Goal: Communication & Community: Answer question/provide support

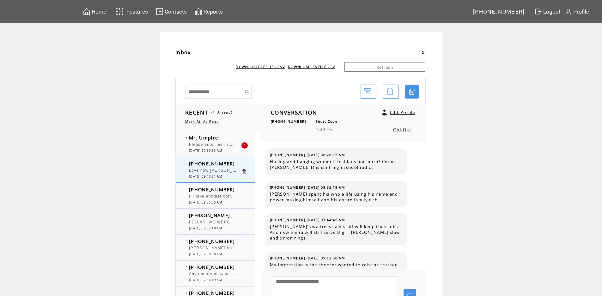
scroll to position [404, 0]
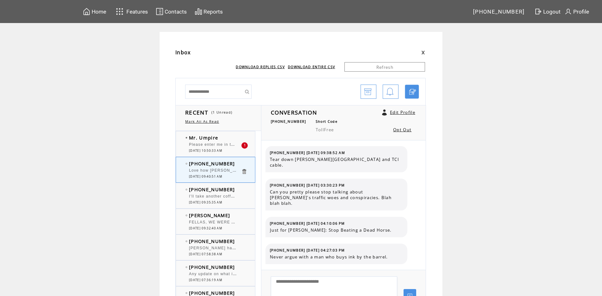
click at [113, 166] on td "Inbox DOWNLOAD REPLIES CSV DOWNLOAD ENTIRE CSV Refresh RECENT (1 Unread) Mark A…" at bounding box center [301, 196] width 602 height 328
click at [204, 143] on span "Please enter me in the drawing for [US_STATE]/Jefferson Starship. [PERSON_NAME]" at bounding box center [278, 144] width 178 height 6
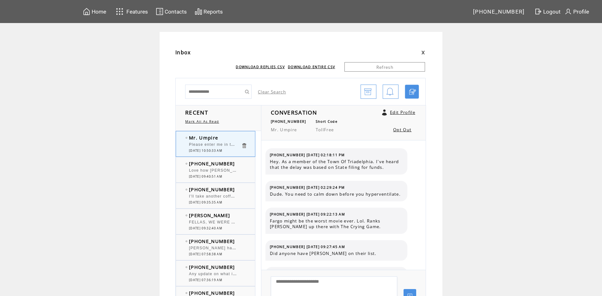
scroll to position [189, 0]
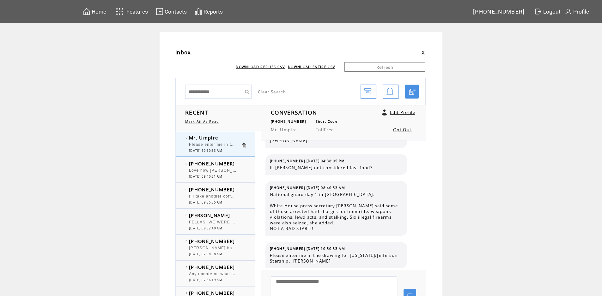
click at [220, 195] on span "I'll take another coffee shop over another gambling parlor which we have way to…" at bounding box center [318, 196] width 258 height 6
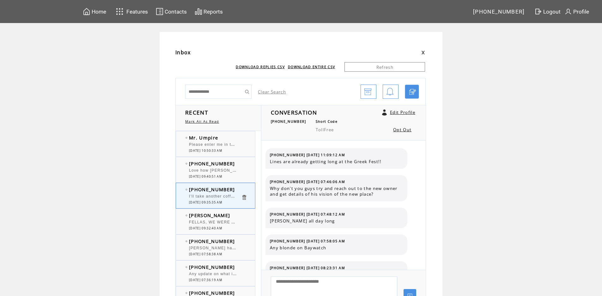
scroll to position [84, 0]
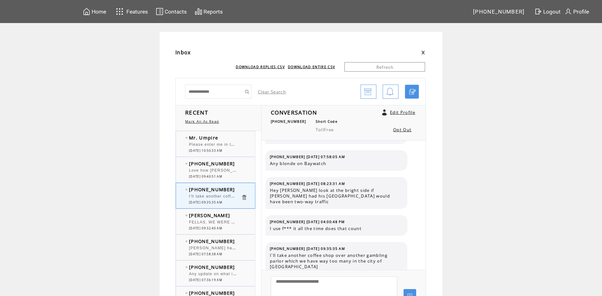
click at [202, 215] on td "[PERSON_NAME]" at bounding box center [215, 215] width 52 height 6
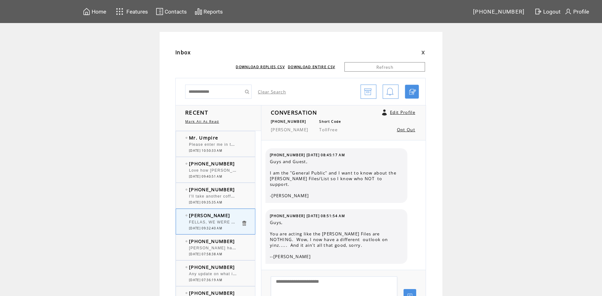
scroll to position [1796, 0]
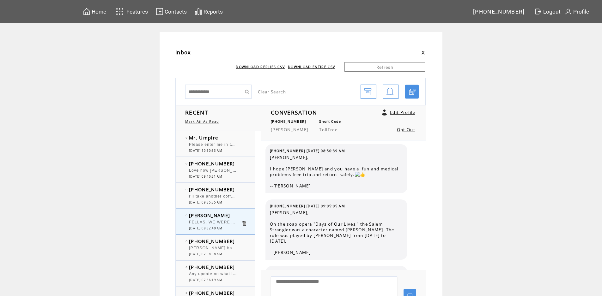
click at [197, 244] on span "[PHONE_NUMBER]" at bounding box center [212, 241] width 46 height 6
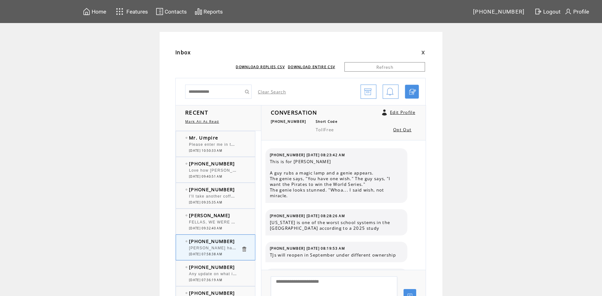
scroll to position [534, 0]
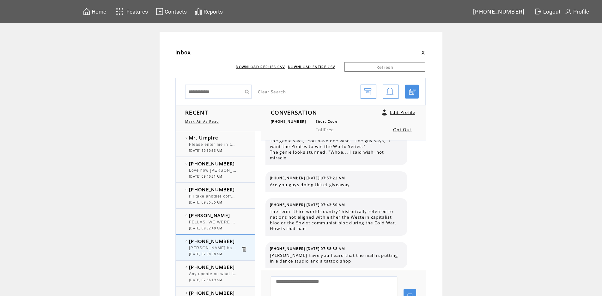
click at [214, 144] on span "Please enter me in the drawing for [US_STATE]/Jefferson Starship. [PERSON_NAME]" at bounding box center [278, 144] width 178 height 6
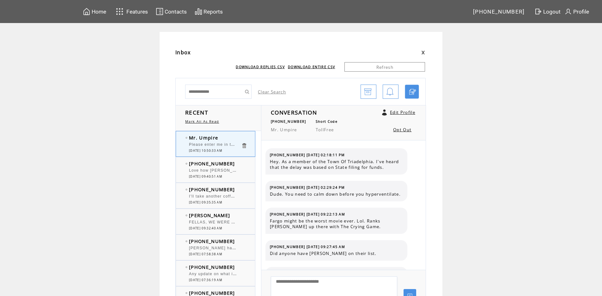
scroll to position [189, 0]
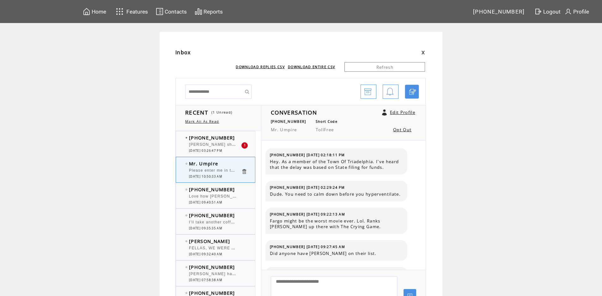
scroll to position [189, 0]
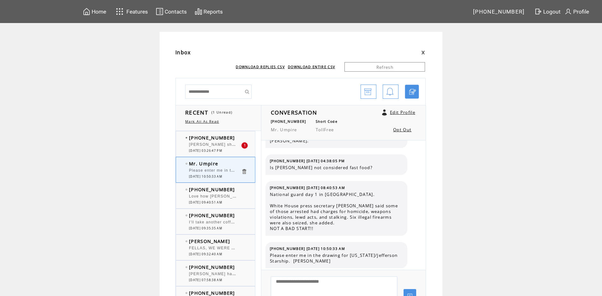
click at [237, 138] on td "[PHONE_NUMBER]" at bounding box center [215, 138] width 52 height 6
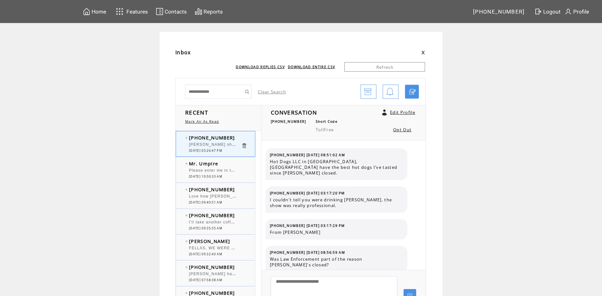
scroll to position [149, 0]
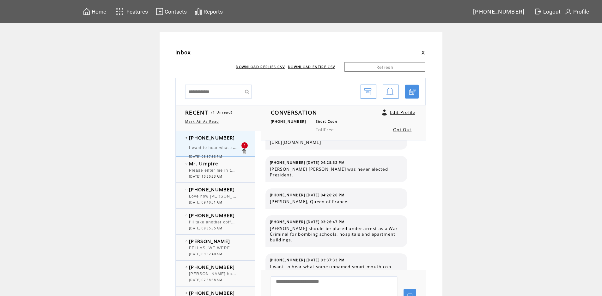
click at [231, 145] on td "I want to hear what some unnamed smart mouth cop said to you. Cover that first." at bounding box center [215, 149] width 52 height 12
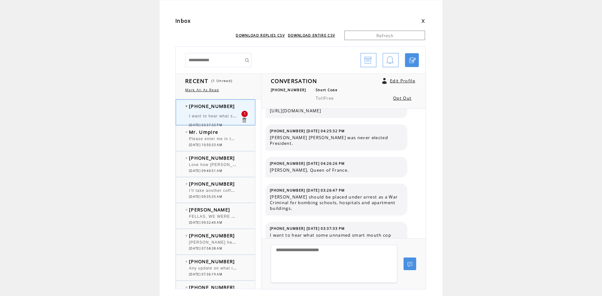
click at [304, 256] on textarea at bounding box center [334, 264] width 126 height 38
type textarea "*"
type textarea "**********"
click at [414, 265] on link at bounding box center [410, 264] width 13 height 13
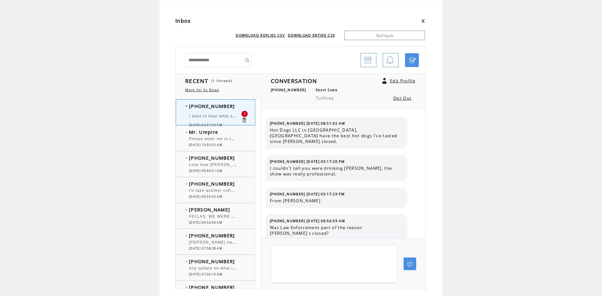
scroll to position [209, 0]
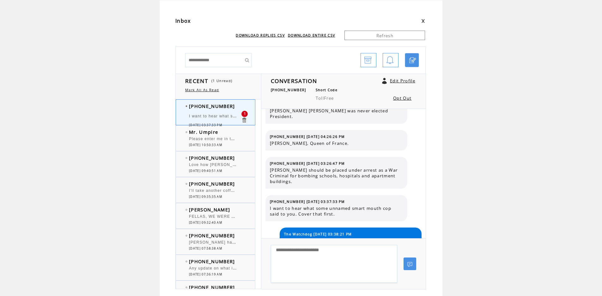
click at [245, 138] on td "0" at bounding box center [247, 140] width 13 height 6
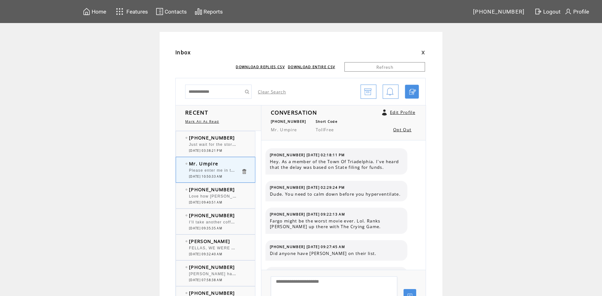
scroll to position [189, 0]
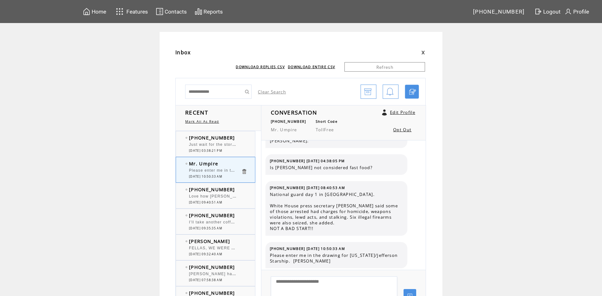
click at [238, 146] on span "Just wait for the story, not unarmed" at bounding box center [226, 144] width 74 height 6
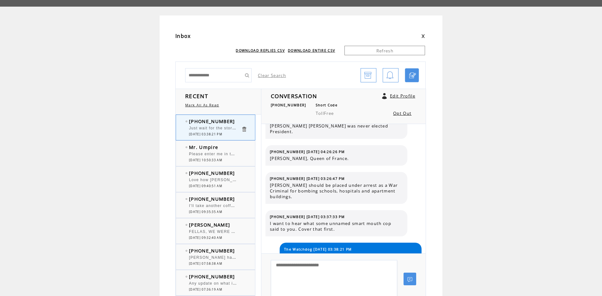
scroll to position [32, 0]
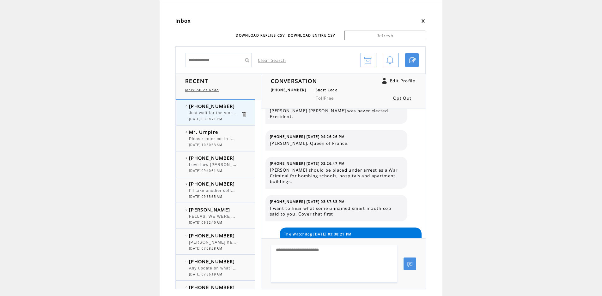
drag, startPoint x: 405, startPoint y: 226, endPoint x: 359, endPoint y: 221, distance: 45.4
click at [352, 232] on span "The Watchdog [DATE] 03:38:21 PM" at bounding box center [318, 234] width 68 height 4
click at [388, 232] on td "The Watchdog [DATE] 03:38:21 PM" at bounding box center [350, 234] width 133 height 4
click at [284, 231] on table "The Watchdog 08/15/2025 03:38:21 PM Just wait for the story, not unarmed" at bounding box center [351, 238] width 136 height 15
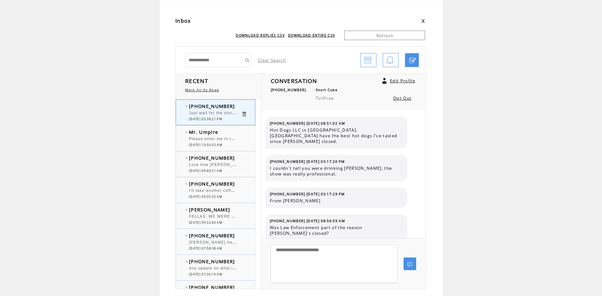
scroll to position [209, 0]
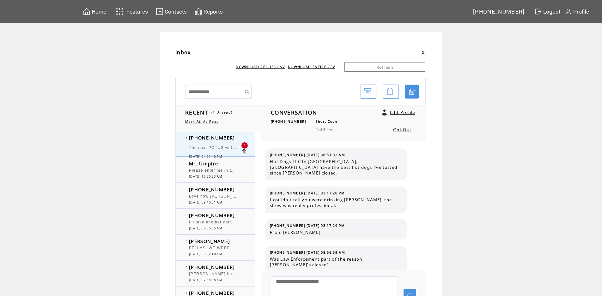
scroll to position [236, 0]
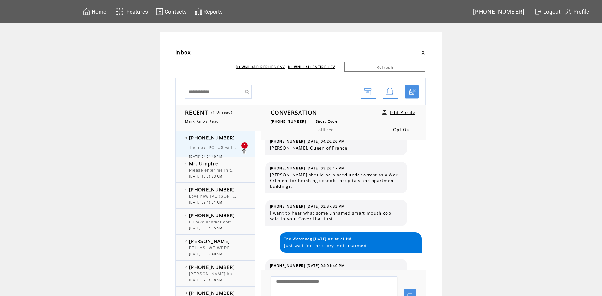
click at [233, 139] on td "[PHONE_NUMBER]" at bounding box center [215, 138] width 52 height 6
click at [234, 139] on td "[PHONE_NUMBER]" at bounding box center [215, 138] width 52 height 6
click at [239, 166] on td "Mr. Umpire" at bounding box center [215, 164] width 52 height 6
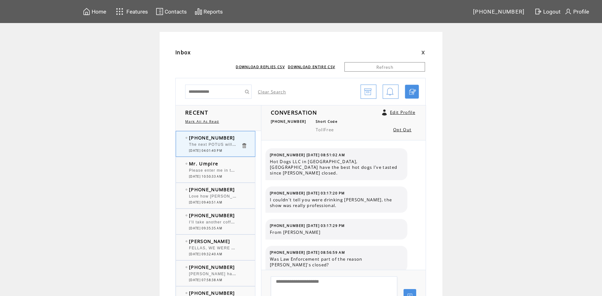
scroll to position [236, 0]
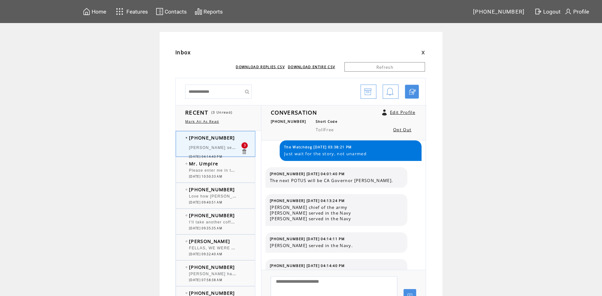
click at [237, 164] on td "Mr. Umpire" at bounding box center [215, 164] width 52 height 6
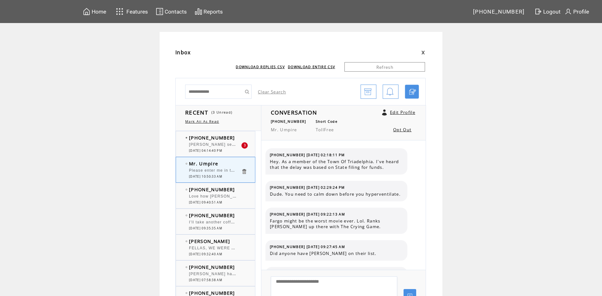
scroll to position [189, 0]
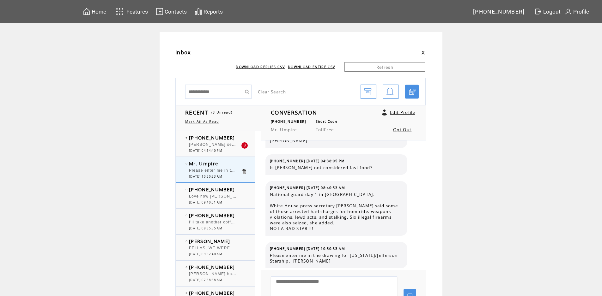
click at [237, 136] on td "[PHONE_NUMBER]" at bounding box center [215, 138] width 52 height 6
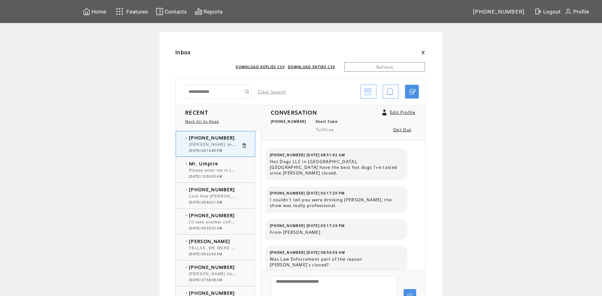
scroll to position [328, 0]
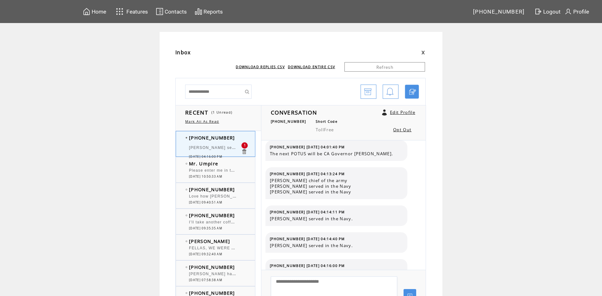
click at [237, 163] on td "Mr. Umpire" at bounding box center [215, 164] width 52 height 6
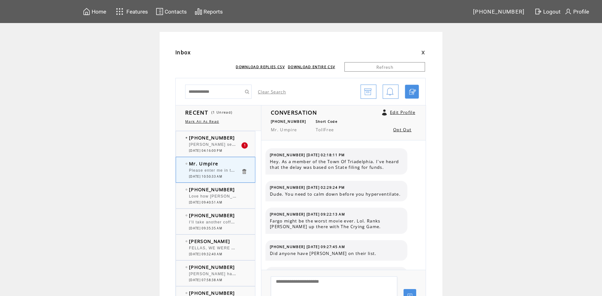
click at [235, 137] on td "[PHONE_NUMBER]" at bounding box center [215, 138] width 52 height 6
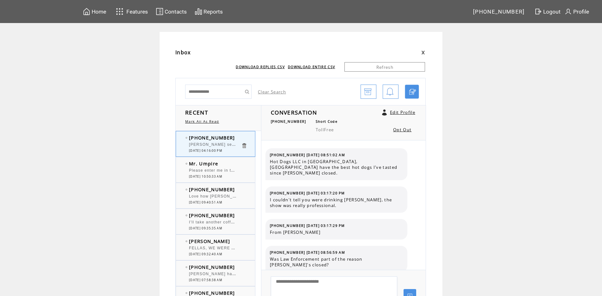
scroll to position [355, 0]
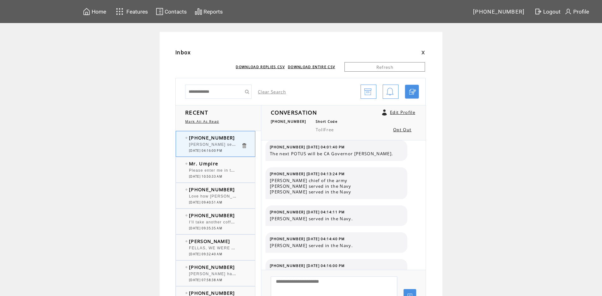
click at [231, 165] on td "Mr. Umpire" at bounding box center [215, 164] width 52 height 6
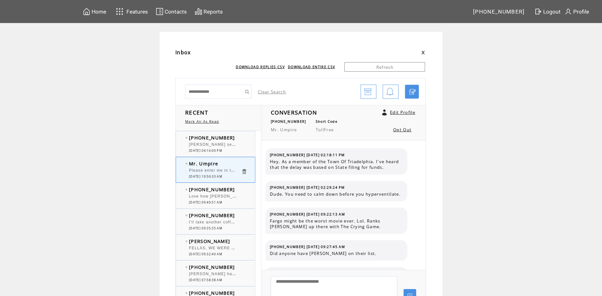
scroll to position [189, 0]
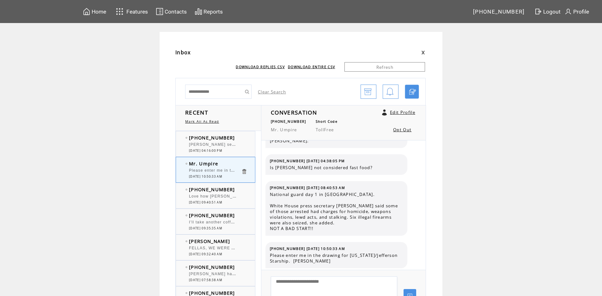
click at [234, 134] on div "[PHONE_NUMBER] [PERSON_NAME] served in the Navy as a Naval Aviator. 0 [DATE] 04…" at bounding box center [222, 143] width 92 height 25
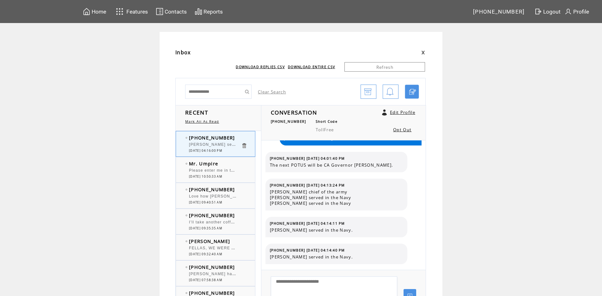
scroll to position [355, 0]
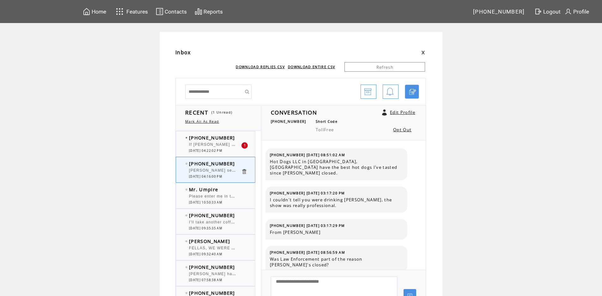
scroll to position [355, 0]
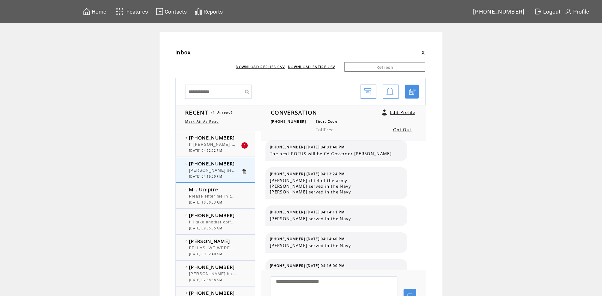
click at [236, 140] on td "[PHONE_NUMBER]" at bounding box center [215, 138] width 52 height 6
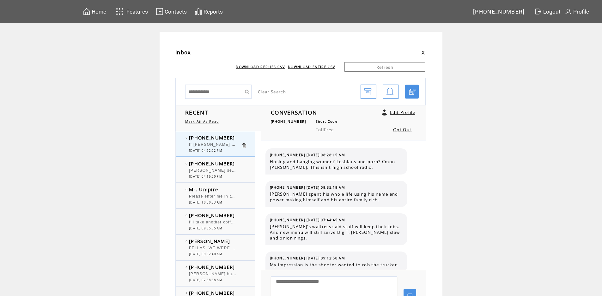
scroll to position [437, 0]
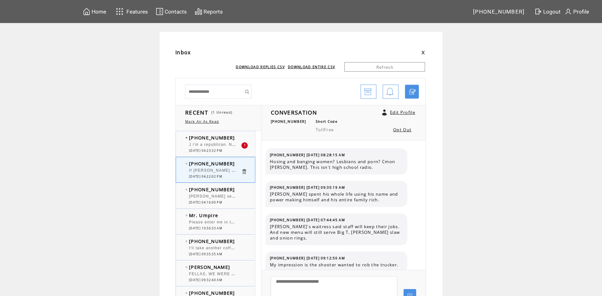
scroll to position [437, 0]
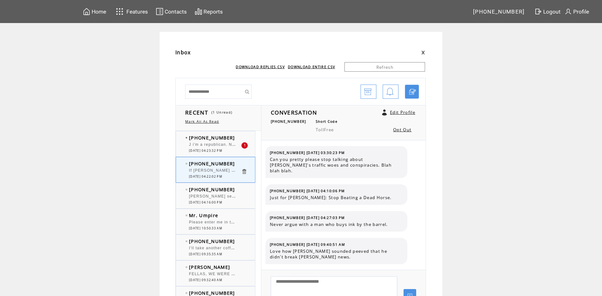
click at [236, 136] on td "[PHONE_NUMBER]" at bounding box center [215, 138] width 52 height 6
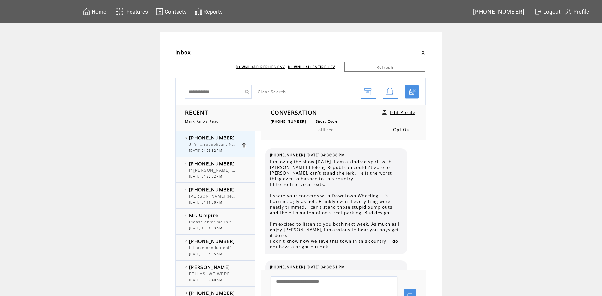
scroll to position [1081, 0]
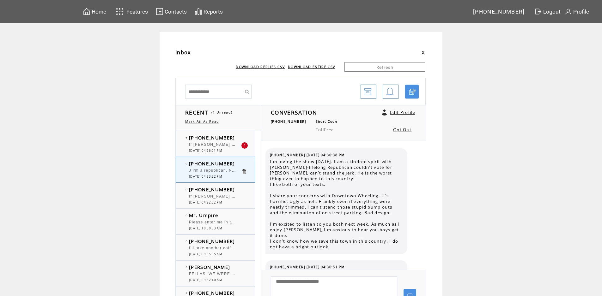
scroll to position [1081, 0]
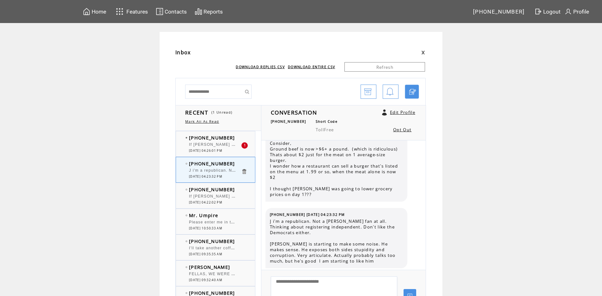
click at [236, 142] on div at bounding box center [215, 142] width 52 height 2
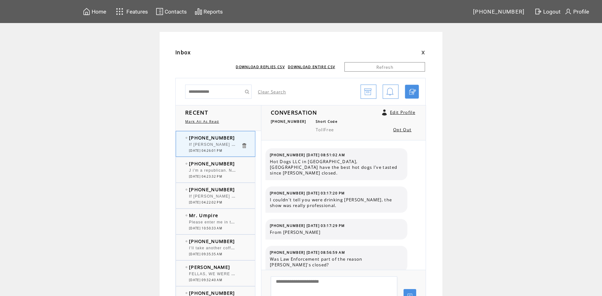
scroll to position [387, 0]
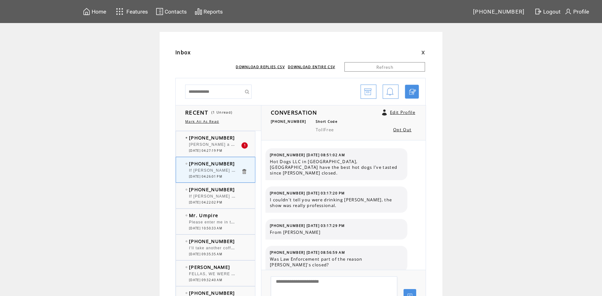
scroll to position [387, 0]
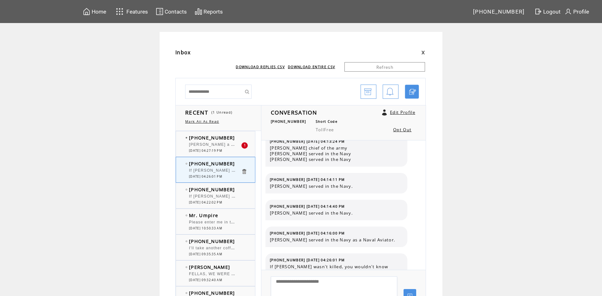
click at [233, 139] on td "[PHONE_NUMBER]" at bounding box center [215, 138] width 52 height 6
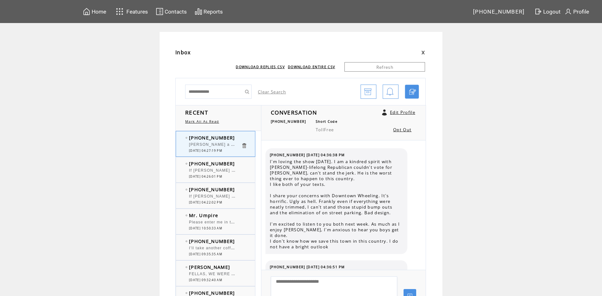
scroll to position [1113, 0]
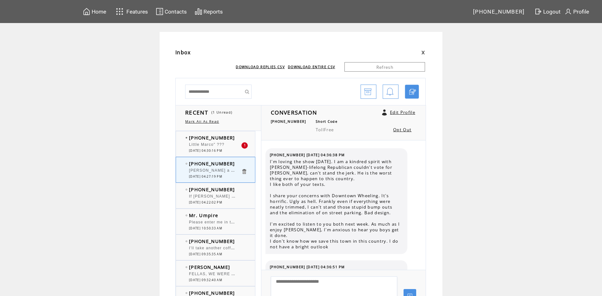
scroll to position [1113, 0]
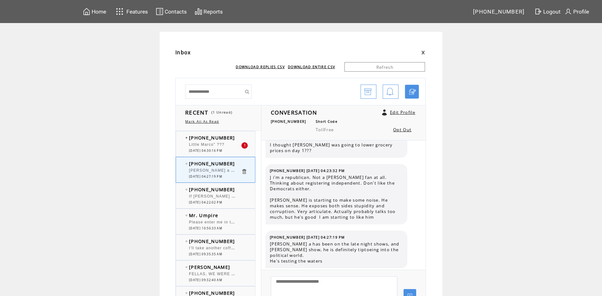
click at [235, 140] on td "[PHONE_NUMBER]" at bounding box center [215, 138] width 52 height 6
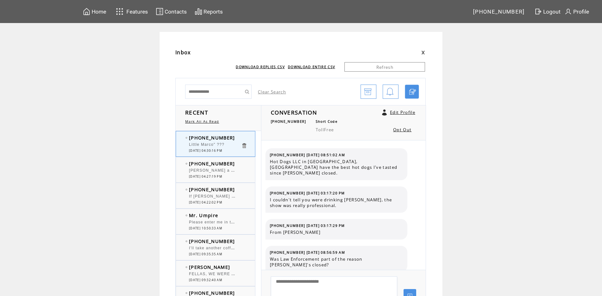
scroll to position [387, 0]
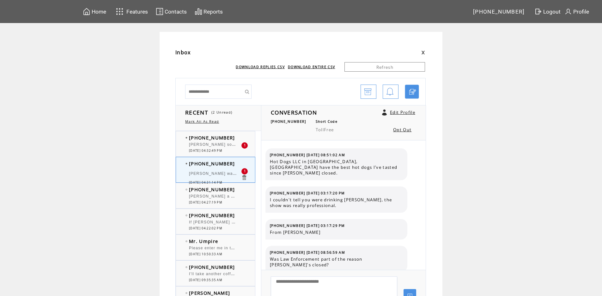
scroll to position [441, 0]
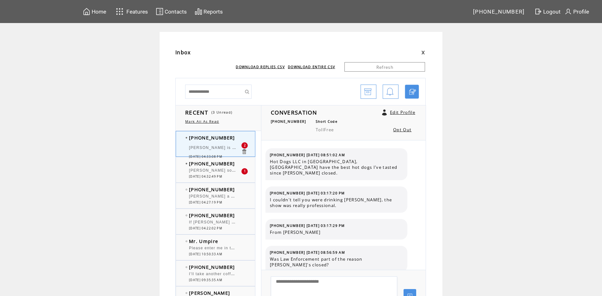
scroll to position [468, 0]
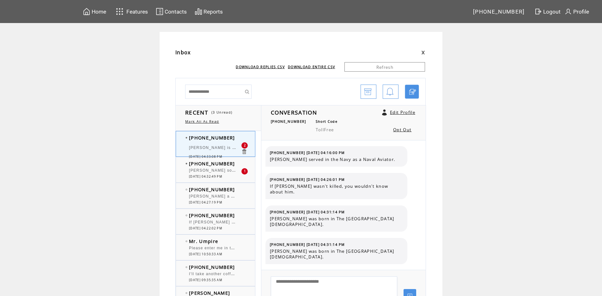
click at [240, 162] on td "[PHONE_NUMBER]" at bounding box center [215, 164] width 52 height 6
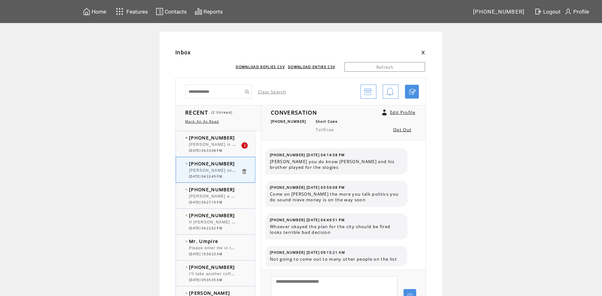
scroll to position [171, 0]
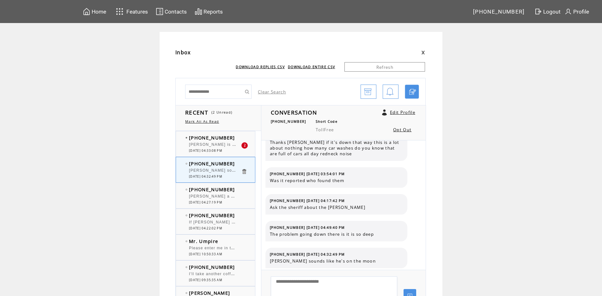
click at [233, 143] on div "[PERSON_NAME] is correct." at bounding box center [215, 146] width 52 height 6
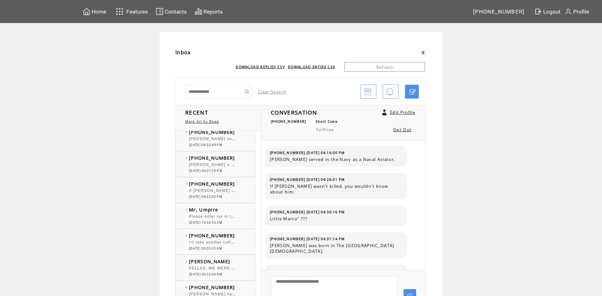
scroll to position [63, 0]
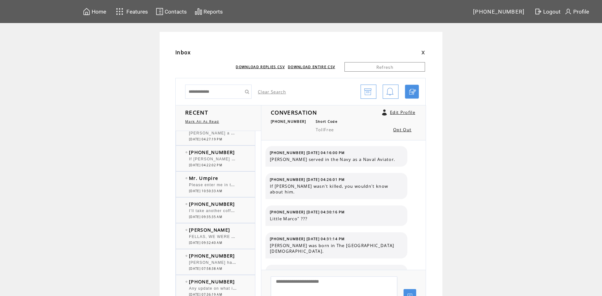
click at [225, 187] on span "Please enter me in the drawing for [US_STATE]/Jefferson Starship. [PERSON_NAME]" at bounding box center [278, 184] width 178 height 6
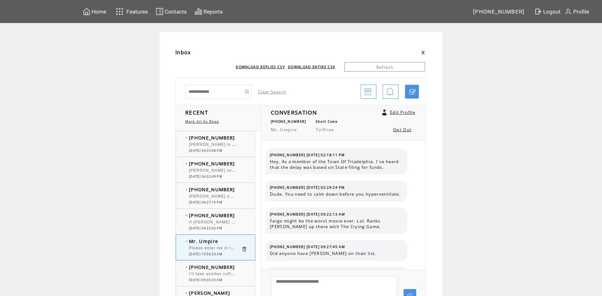
scroll to position [189, 0]
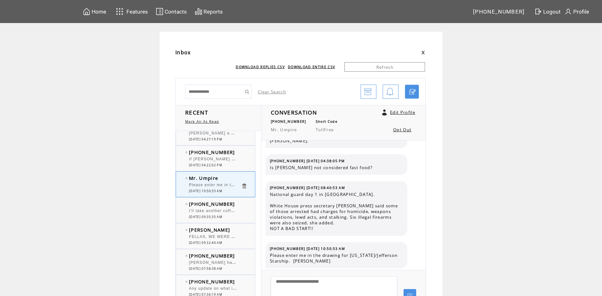
click at [233, 155] on div at bounding box center [215, 156] width 52 height 2
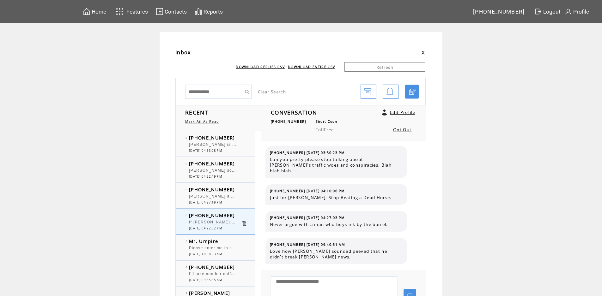
click at [232, 190] on td "[PHONE_NUMBER]" at bounding box center [215, 189] width 52 height 6
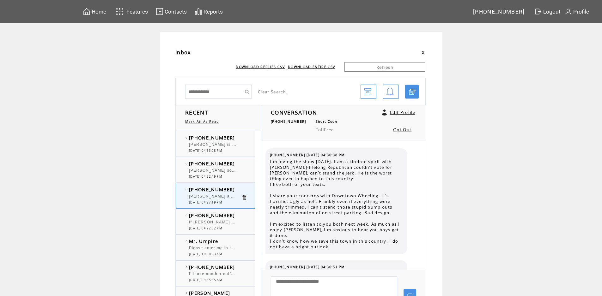
scroll to position [1125, 0]
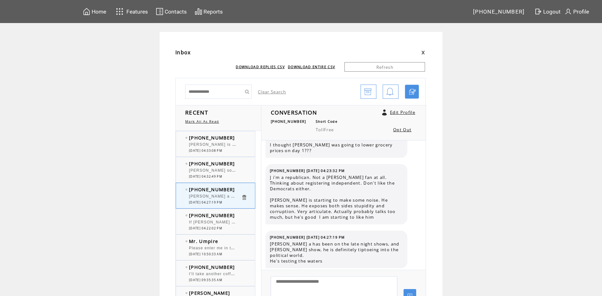
click at [236, 163] on td "[PHONE_NUMBER]" at bounding box center [215, 164] width 52 height 6
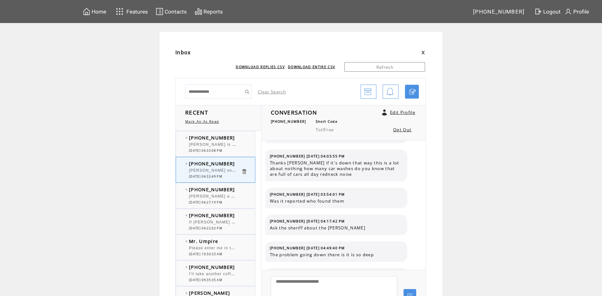
scroll to position [139, 0]
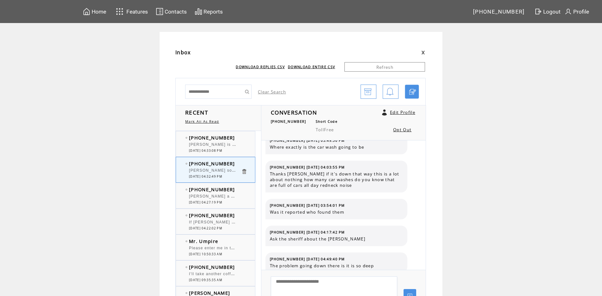
click at [244, 142] on td at bounding box center [247, 142] width 13 height 2
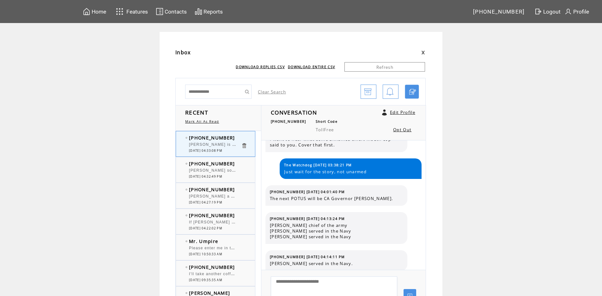
scroll to position [278, 0]
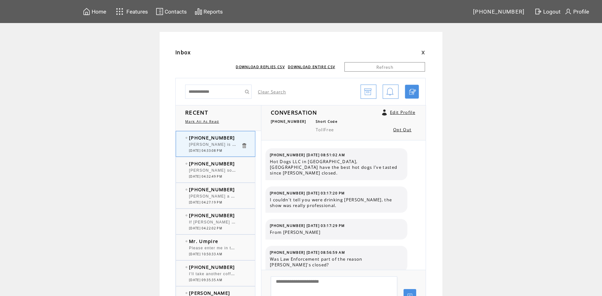
scroll to position [468, 0]
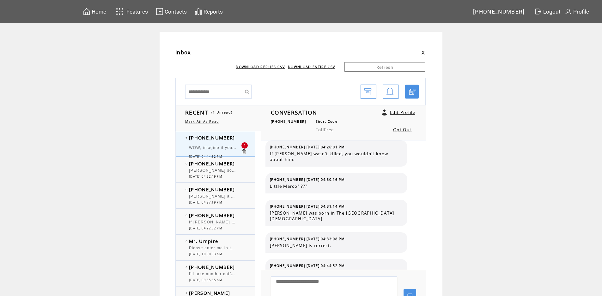
click at [229, 142] on div at bounding box center [215, 142] width 52 height 2
click at [241, 160] on div "(304) 280-1887 Bob sounds like he's on the moon 0 08/15/2025 04:32:49 PM" at bounding box center [222, 169] width 92 height 25
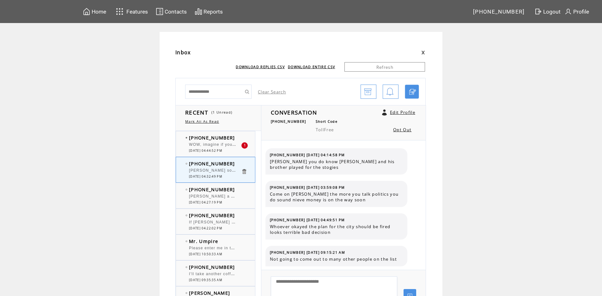
click at [237, 136] on td "[PHONE_NUMBER]" at bounding box center [215, 138] width 52 height 6
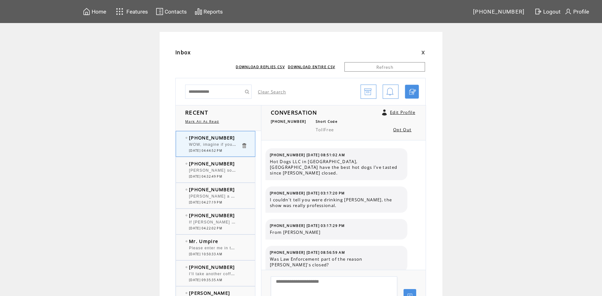
scroll to position [500, 0]
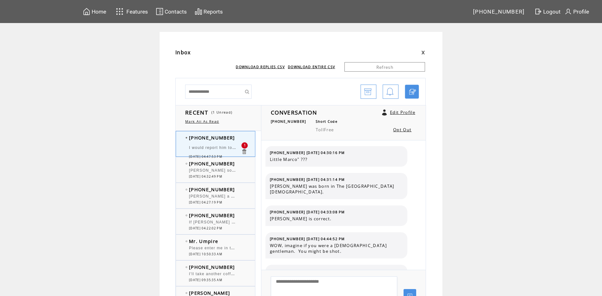
click at [234, 141] on div at bounding box center [215, 142] width 52 height 2
click at [239, 170] on span "[PERSON_NAME] sounds like he's on the moon" at bounding box center [238, 170] width 99 height 6
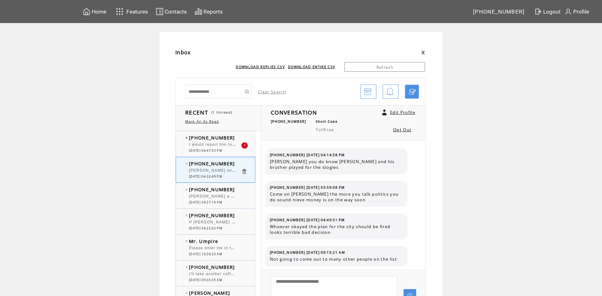
scroll to position [171, 0]
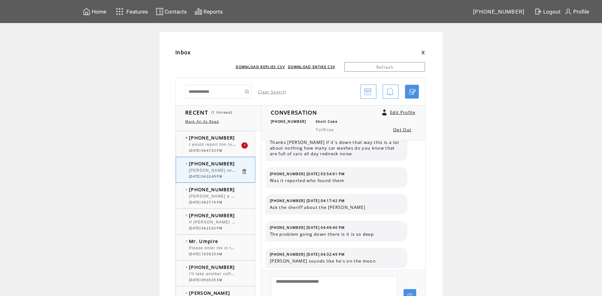
click at [230, 137] on td "[PHONE_NUMBER]" at bounding box center [215, 138] width 52 height 6
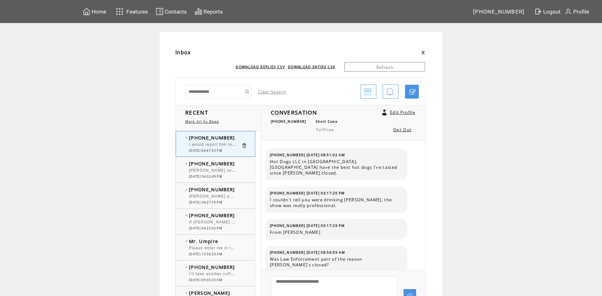
scroll to position [527, 0]
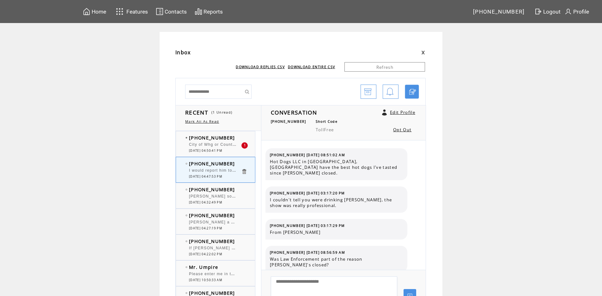
scroll to position [527, 0]
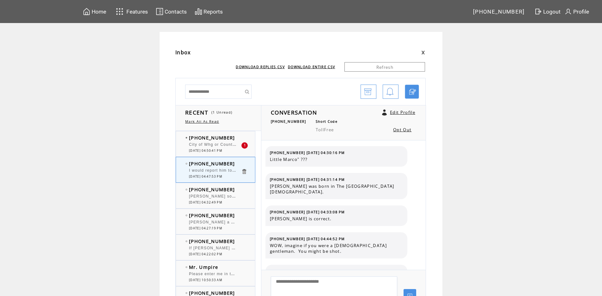
click at [245, 138] on td at bounding box center [247, 138] width 13 height 6
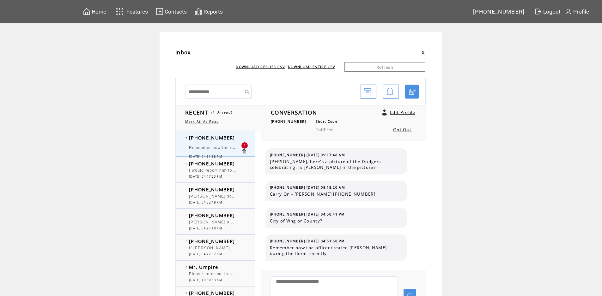
click at [238, 162] on td "[PHONE_NUMBER]" at bounding box center [215, 164] width 52 height 6
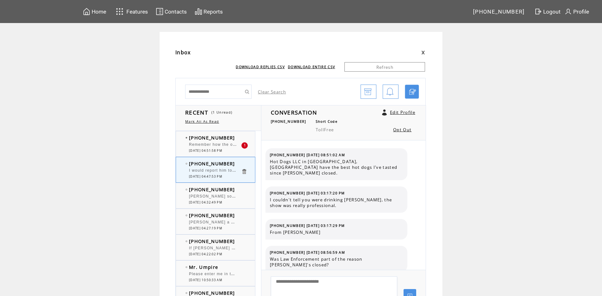
click at [235, 137] on td "[PHONE_NUMBER]" at bounding box center [215, 138] width 52 height 6
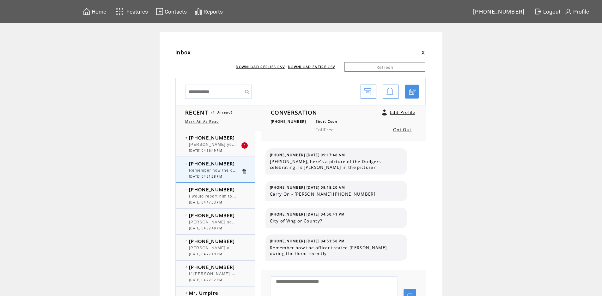
click at [235, 140] on td "[PHONE_NUMBER]" at bounding box center [215, 138] width 52 height 6
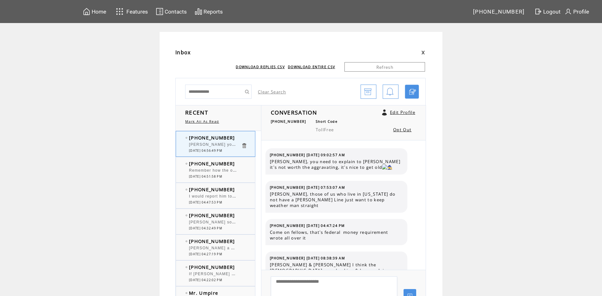
scroll to position [687, 0]
